Goal: Task Accomplishment & Management: Manage account settings

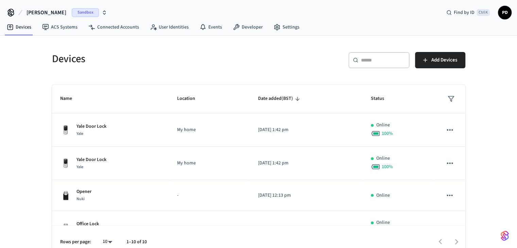
click at [102, 12] on icon "button" at bounding box center [104, 12] width 5 height 5
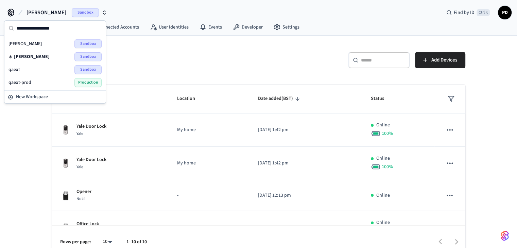
click at [83, 80] on span "Production" at bounding box center [87, 82] width 27 height 9
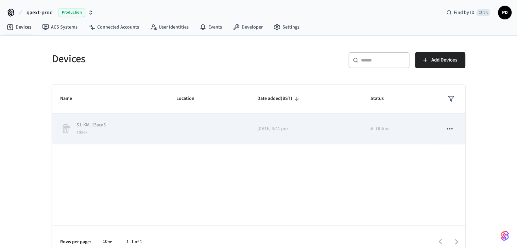
click at [452, 128] on icon "sticky table" at bounding box center [450, 128] width 6 height 1
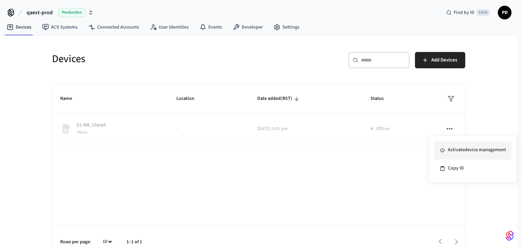
click at [460, 153] on li "Activate device management" at bounding box center [472, 150] width 77 height 18
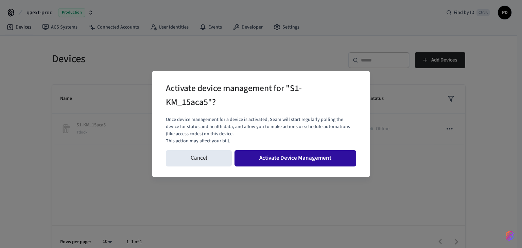
click at [300, 156] on button "Activate Device Management" at bounding box center [295, 158] width 122 height 16
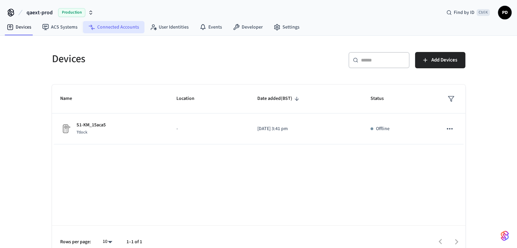
click at [114, 33] on link "Connected Accounts" at bounding box center [113, 27] width 61 height 12
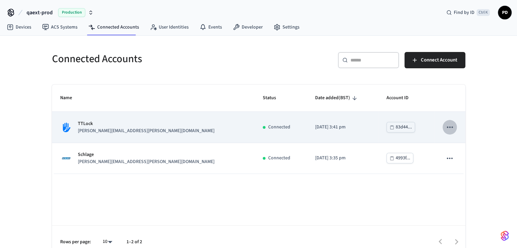
click at [452, 129] on icon "sticky table" at bounding box center [449, 127] width 9 height 9
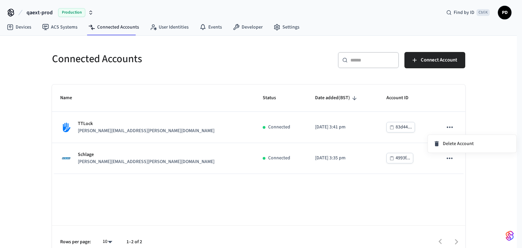
click at [450, 127] on div at bounding box center [261, 124] width 522 height 248
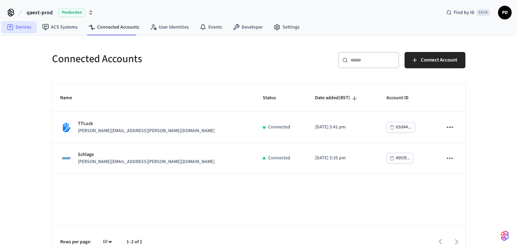
click at [16, 28] on link "Devices" at bounding box center [18, 27] width 35 height 12
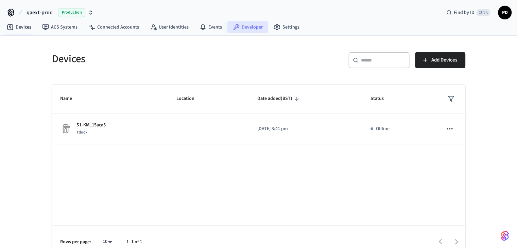
click at [243, 30] on link "Developer" at bounding box center [247, 27] width 41 height 12
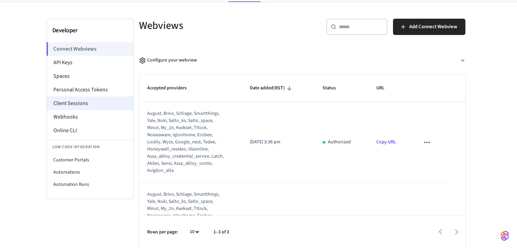
click at [78, 101] on li "Client Sessions" at bounding box center [90, 103] width 86 height 14
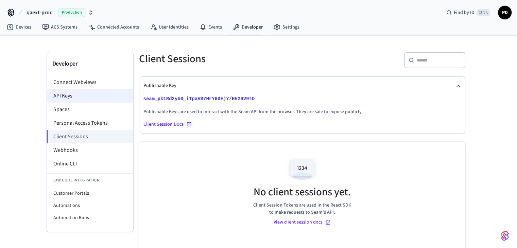
click at [77, 90] on li "API Keys" at bounding box center [90, 96] width 86 height 14
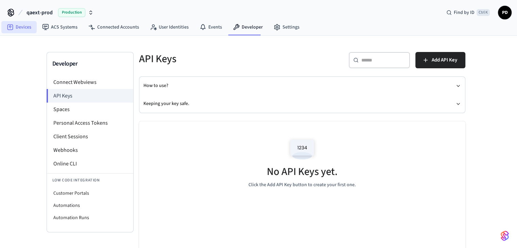
click at [24, 30] on link "Devices" at bounding box center [18, 27] width 35 height 12
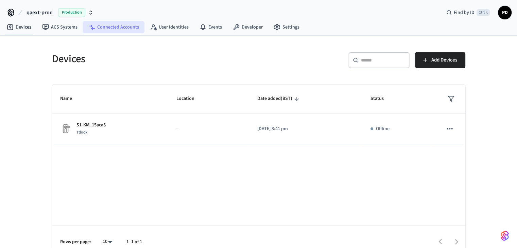
click at [118, 28] on link "Connected Accounts" at bounding box center [113, 27] width 61 height 12
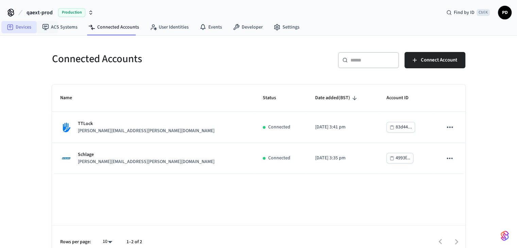
click at [8, 28] on icon at bounding box center [10, 27] width 7 height 7
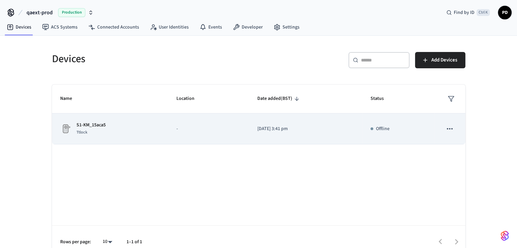
click at [445, 127] on icon "sticky table" at bounding box center [449, 128] width 9 height 9
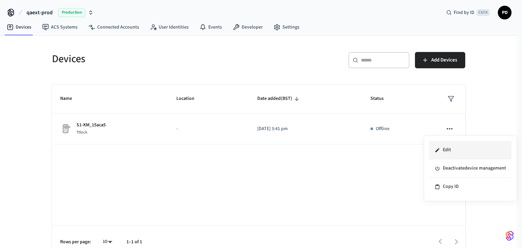
click at [447, 148] on li "Edit" at bounding box center [470, 150] width 82 height 18
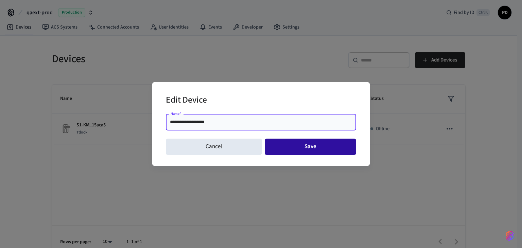
type input "**********"
click at [304, 150] on button "Save" at bounding box center [311, 147] width 92 height 16
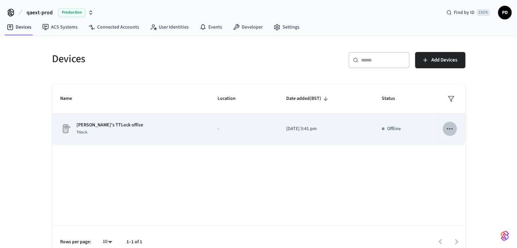
click at [453, 131] on icon "sticky table" at bounding box center [449, 128] width 9 height 9
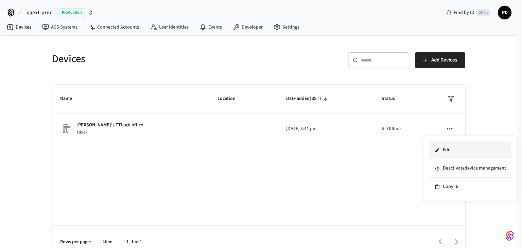
click at [455, 151] on li "Edit" at bounding box center [470, 150] width 82 height 18
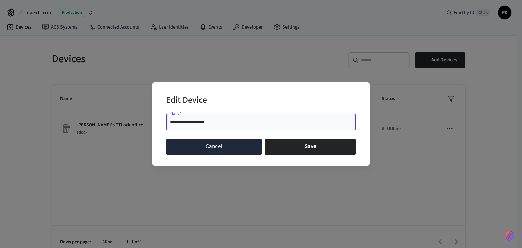
click at [235, 143] on button "Cancel" at bounding box center [214, 147] width 96 height 16
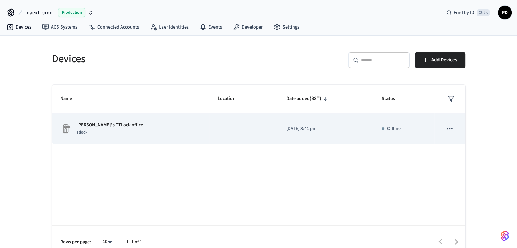
click at [451, 132] on icon "sticky table" at bounding box center [449, 128] width 9 height 9
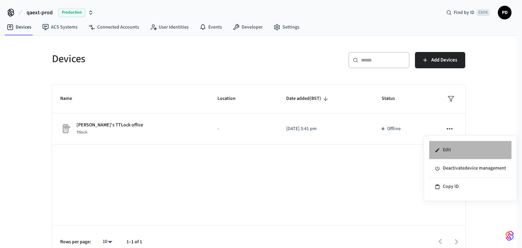
click at [444, 150] on li "Edit" at bounding box center [470, 150] width 82 height 18
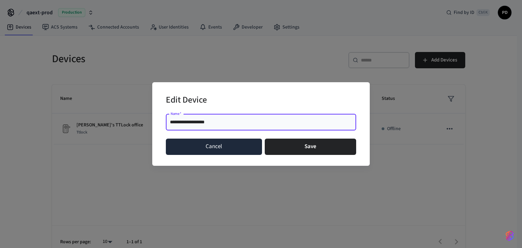
click at [209, 140] on button "Cancel" at bounding box center [214, 147] width 96 height 16
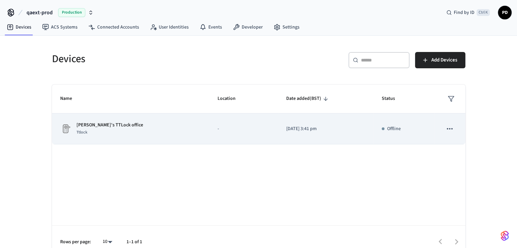
click at [461, 127] on td "sticky table" at bounding box center [449, 128] width 31 height 31
click at [452, 129] on icon "sticky table" at bounding box center [449, 128] width 9 height 9
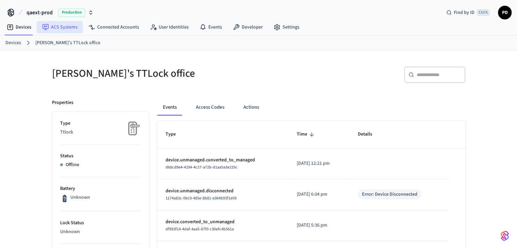
click at [53, 31] on link "ACS Systems" at bounding box center [60, 27] width 46 height 12
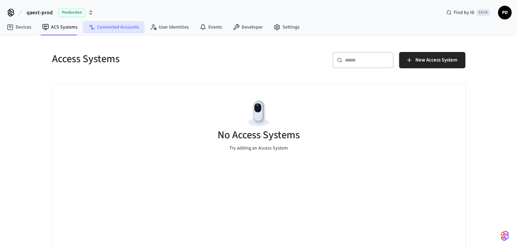
click at [140, 32] on link "Connected Accounts" at bounding box center [113, 27] width 61 height 12
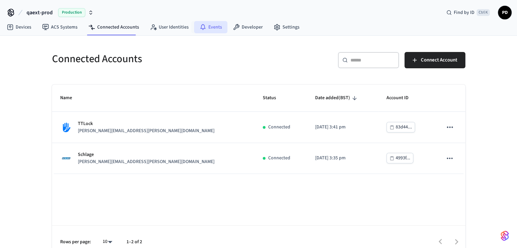
click at [207, 28] on link "Events" at bounding box center [210, 27] width 33 height 12
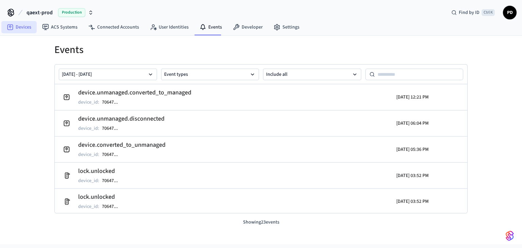
click at [10, 26] on icon at bounding box center [10, 26] width 2 height 2
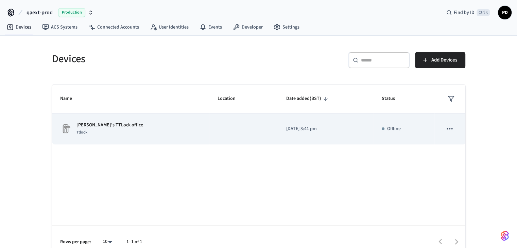
click at [96, 126] on p "[PERSON_NAME]'s TTLock office" at bounding box center [109, 125] width 67 height 7
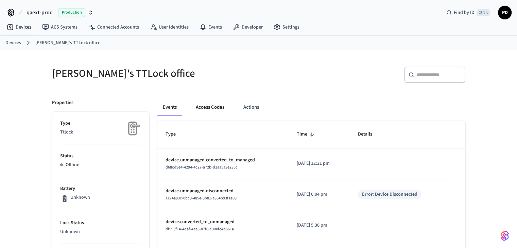
click at [207, 111] on button "Access Codes" at bounding box center [209, 107] width 39 height 16
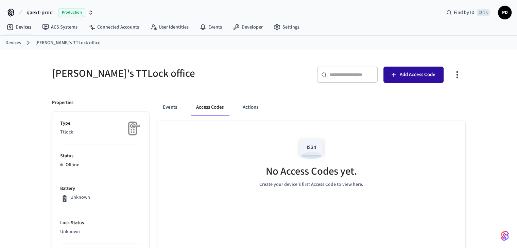
click at [397, 74] on icon "button" at bounding box center [393, 74] width 7 height 7
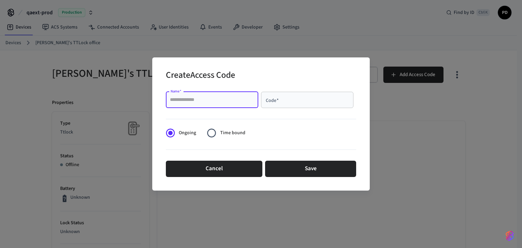
click at [197, 100] on input "Name   *" at bounding box center [212, 99] width 84 height 7
type input "****"
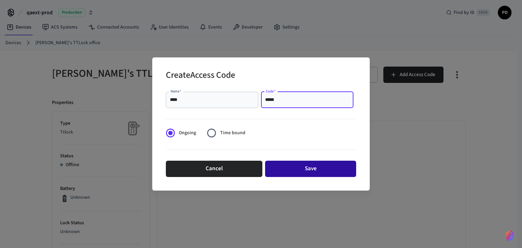
click at [273, 168] on button "Save" at bounding box center [310, 169] width 91 height 16
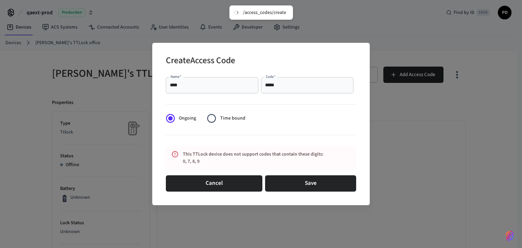
click at [283, 88] on input "*****" at bounding box center [307, 85] width 84 height 7
type input "*"
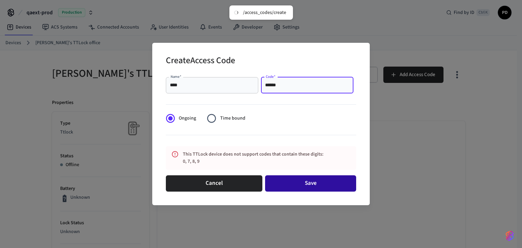
type input "******"
click at [318, 182] on button "Save" at bounding box center [310, 183] width 91 height 16
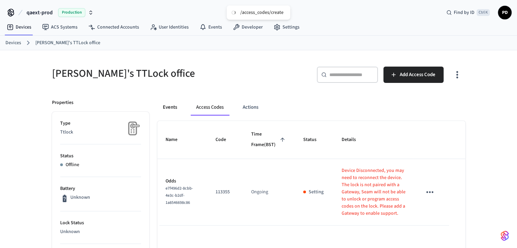
click at [163, 107] on button "Events" at bounding box center [169, 107] width 25 height 16
